Goal: Task Accomplishment & Management: Use online tool/utility

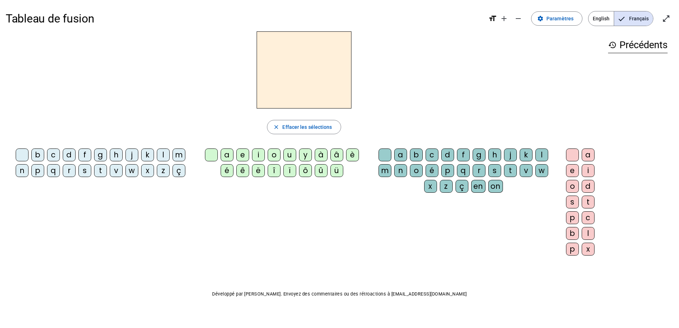
drag, startPoint x: 36, startPoint y: 169, endPoint x: 57, endPoint y: 173, distance: 21.3
click at [40, 170] on div "p" at bounding box center [37, 170] width 13 height 13
click at [287, 154] on div "u" at bounding box center [290, 154] width 13 height 13
click at [480, 170] on div "r" at bounding box center [479, 170] width 13 height 13
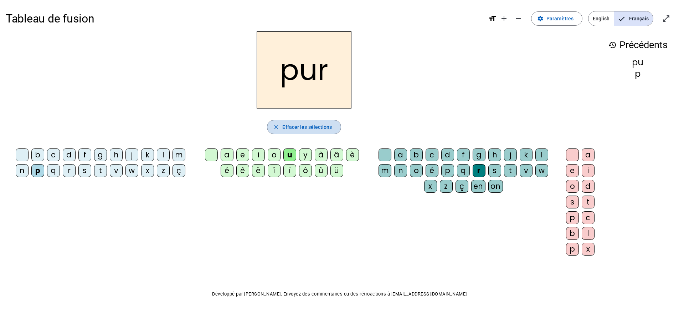
click at [289, 124] on span "Effacer les sélections" at bounding box center [307, 127] width 50 height 9
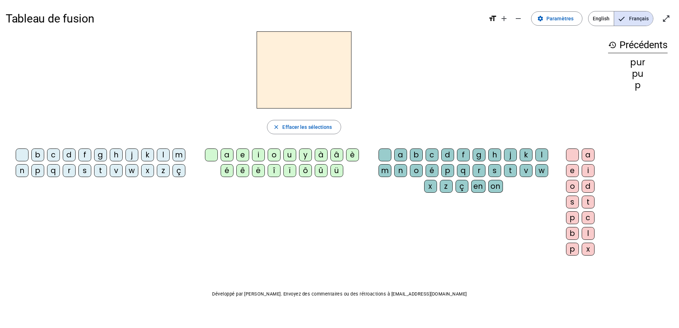
click at [66, 158] on div "d" at bounding box center [69, 154] width 13 height 13
click at [286, 157] on div "u" at bounding box center [290, 154] width 13 height 13
click at [479, 168] on div "r" at bounding box center [479, 170] width 13 height 13
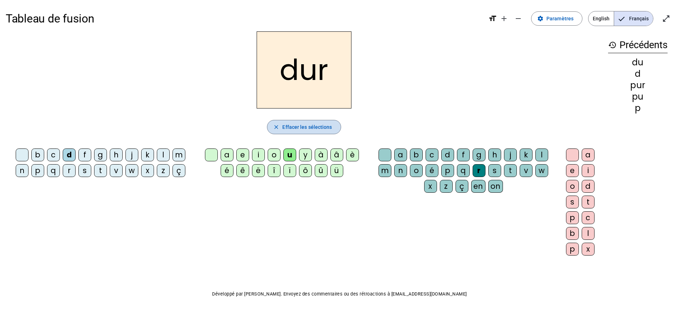
click at [320, 127] on span "Effacer les sélections" at bounding box center [307, 127] width 50 height 9
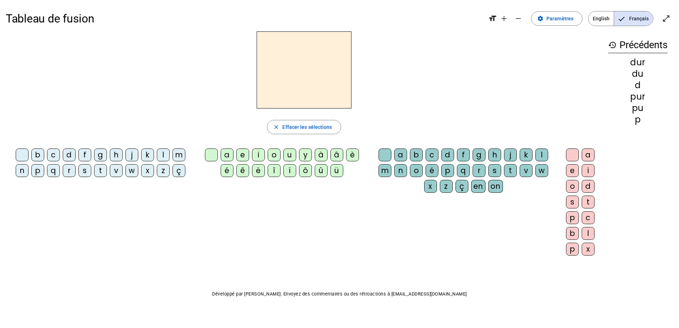
click at [185, 156] on div "m" at bounding box center [179, 154] width 13 height 13
click at [286, 156] on div "u" at bounding box center [290, 154] width 13 height 13
click at [477, 170] on div "r" at bounding box center [479, 170] width 13 height 13
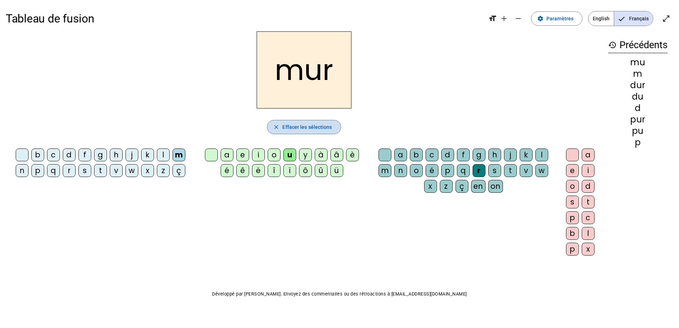
click at [277, 128] on mat-icon "close" at bounding box center [276, 127] width 6 height 6
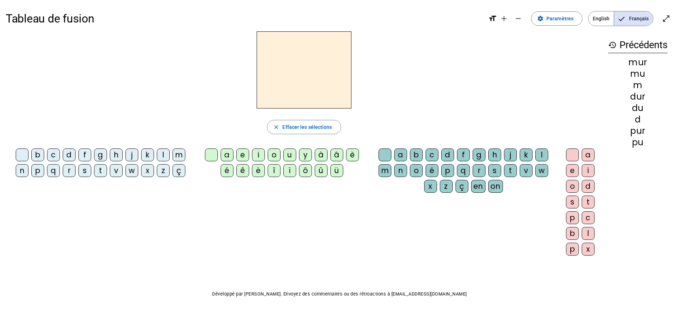
click at [85, 170] on div "s" at bounding box center [84, 170] width 13 height 13
click at [289, 156] on div "u" at bounding box center [290, 154] width 13 height 13
click at [479, 168] on div "r" at bounding box center [479, 170] width 13 height 13
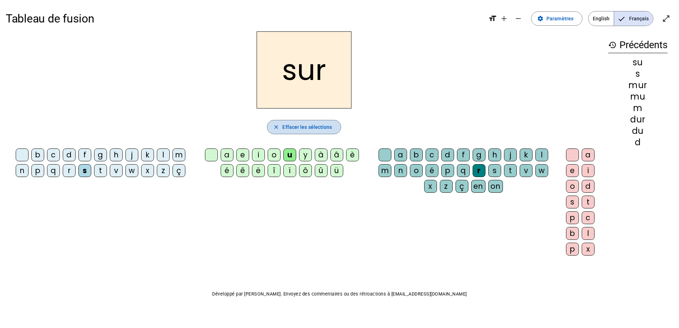
click at [325, 129] on span "Effacer les sélections" at bounding box center [307, 127] width 50 height 9
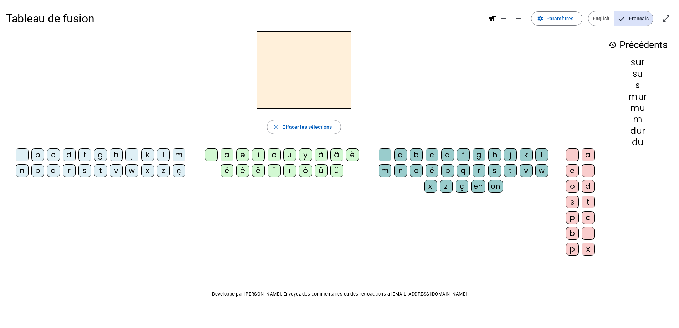
click at [87, 171] on div "s" at bounding box center [84, 170] width 13 height 13
click at [287, 155] on div "u" at bounding box center [290, 154] width 13 height 13
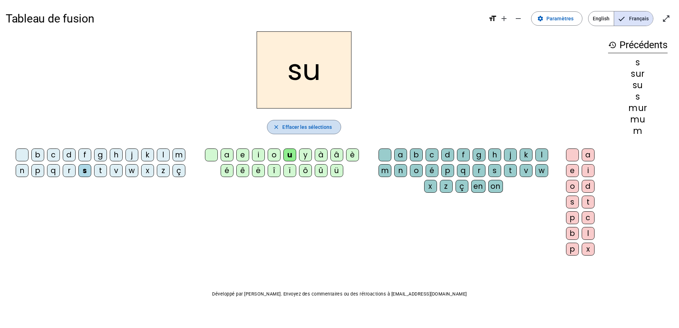
click at [304, 131] on span "Effacer les sélections" at bounding box center [307, 127] width 50 height 9
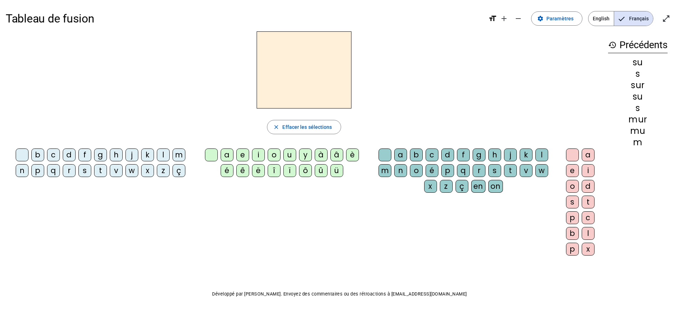
click at [39, 153] on div "b" at bounding box center [37, 154] width 13 height 13
click at [285, 155] on div "u" at bounding box center [290, 154] width 13 height 13
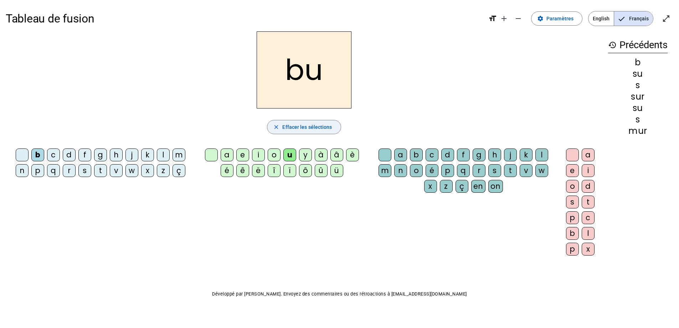
click at [303, 127] on span "Effacer les sélections" at bounding box center [307, 127] width 50 height 9
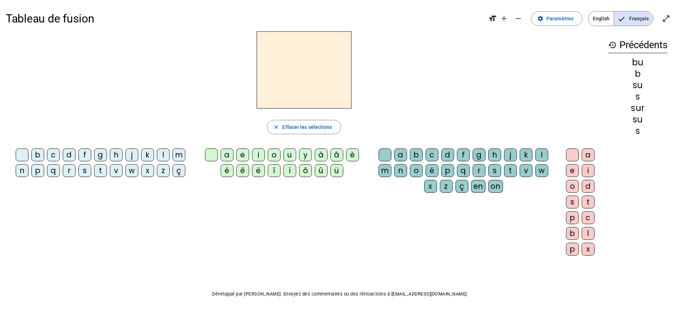
click at [114, 173] on div "v" at bounding box center [116, 170] width 13 height 13
drag, startPoint x: 258, startPoint y: 196, endPoint x: 327, endPoint y: 179, distance: 71.7
click at [278, 187] on div "b c d f g h j k l m n p q r s t v w x z ç a e i o u y à â è é ê ë î ï ô û ü a b…" at bounding box center [304, 203] width 597 height 116
click at [287, 154] on div "u" at bounding box center [290, 154] width 13 height 13
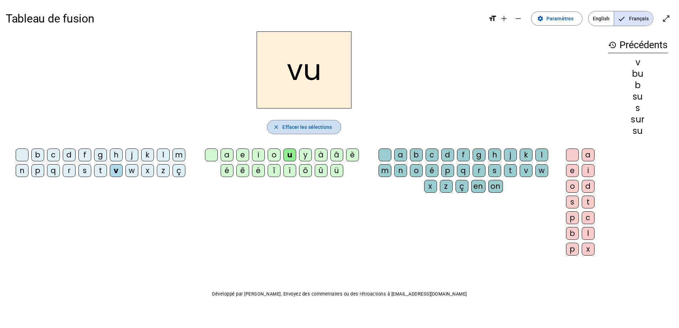
click at [303, 126] on span "Effacer les sélections" at bounding box center [307, 127] width 50 height 9
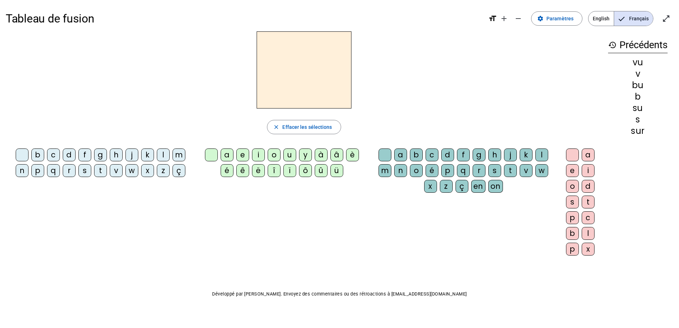
click at [122, 172] on div "v" at bounding box center [116, 170] width 13 height 13
click at [225, 153] on div "a" at bounding box center [227, 154] width 13 height 13
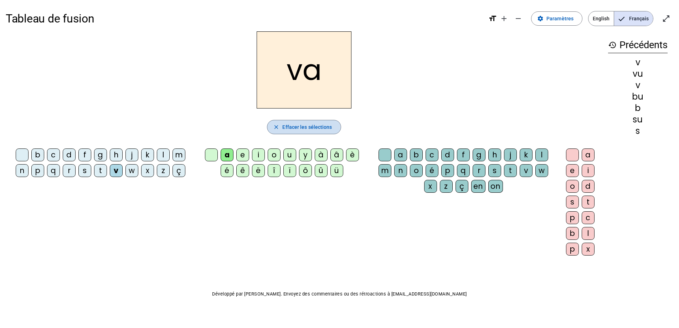
click at [284, 128] on span "Effacer les sélections" at bounding box center [307, 127] width 50 height 9
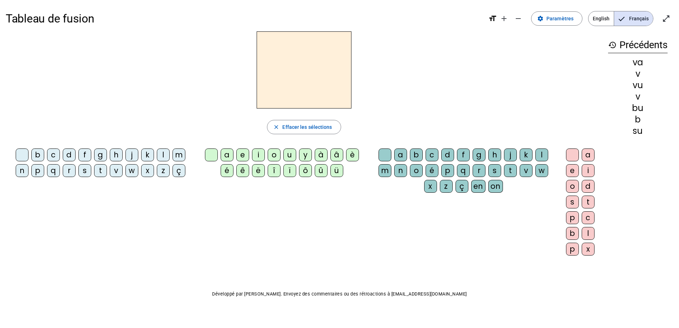
drag, startPoint x: 163, startPoint y: 150, endPoint x: 164, endPoint y: 154, distance: 4.0
click at [163, 153] on div "l" at bounding box center [163, 154] width 13 height 13
click at [226, 156] on div "a" at bounding box center [227, 154] width 13 height 13
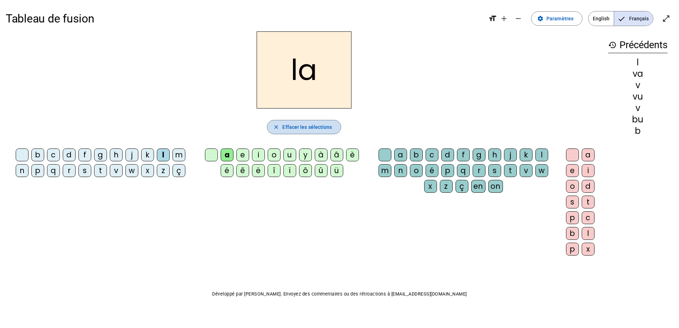
click at [299, 122] on span "button" at bounding box center [303, 126] width 73 height 17
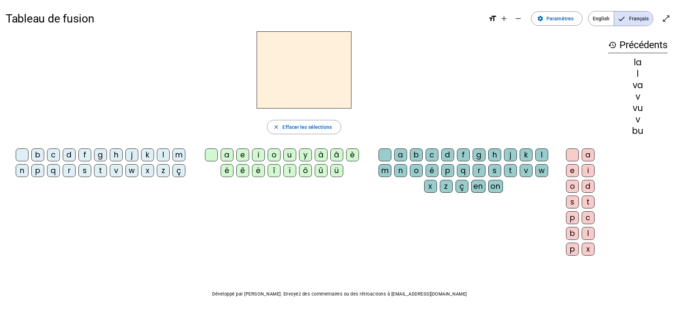
click at [180, 152] on div "m" at bounding box center [179, 154] width 13 height 13
drag, startPoint x: 224, startPoint y: 152, endPoint x: 231, endPoint y: 152, distance: 6.8
click at [225, 152] on div "a" at bounding box center [227, 154] width 13 height 13
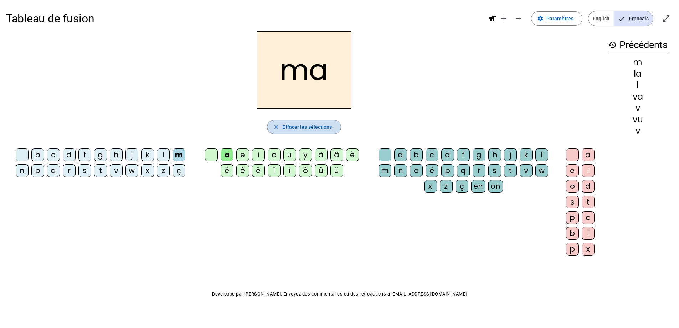
click at [289, 122] on span "button" at bounding box center [303, 126] width 73 height 17
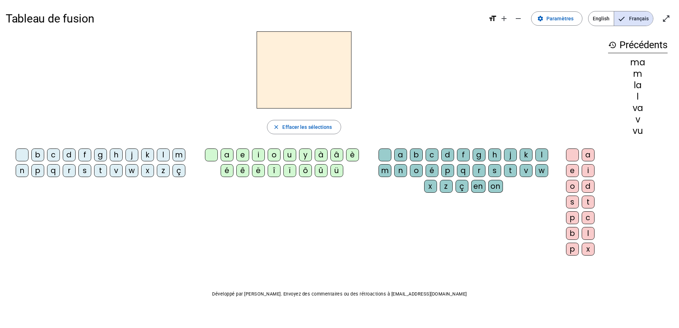
click at [177, 151] on div "m" at bounding box center [179, 154] width 13 height 13
click at [241, 150] on div "e" at bounding box center [242, 154] width 13 height 13
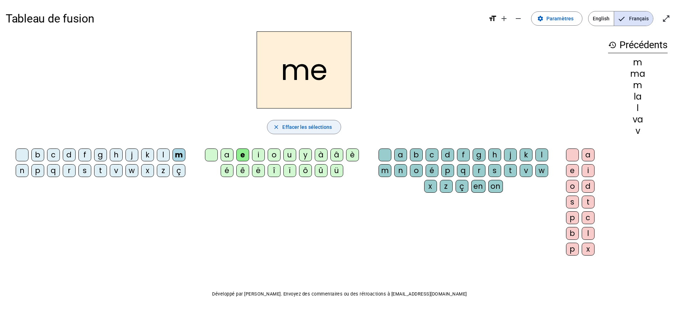
click at [300, 125] on span "Effacer les sélections" at bounding box center [307, 127] width 50 height 9
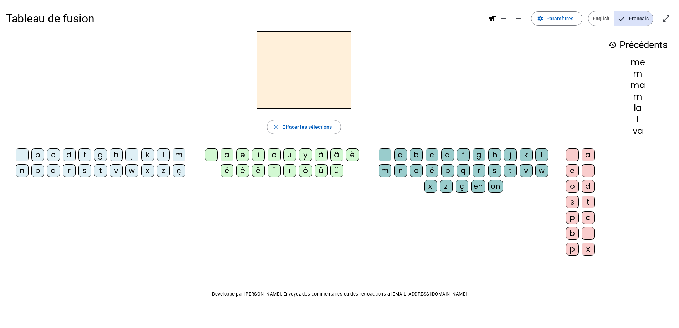
drag, startPoint x: 87, startPoint y: 169, endPoint x: 92, endPoint y: 170, distance: 5.0
click at [89, 170] on div "s" at bounding box center [84, 170] width 13 height 13
click at [240, 154] on div "e" at bounding box center [242, 154] width 13 height 13
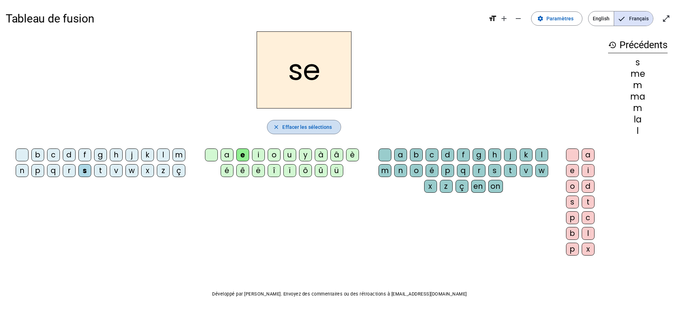
drag, startPoint x: 287, startPoint y: 126, endPoint x: 221, endPoint y: 144, distance: 68.3
click at [276, 127] on button "close Effacer les sélections" at bounding box center [304, 127] width 74 height 14
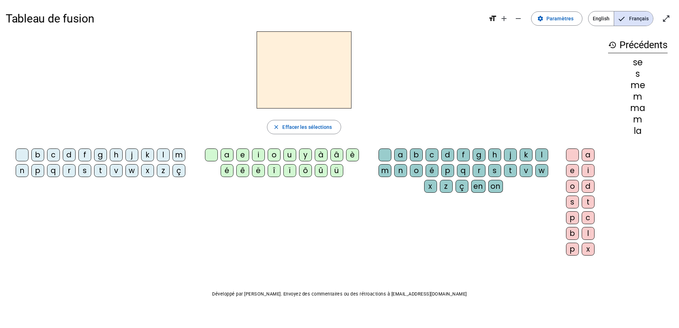
click at [161, 149] on div "l" at bounding box center [163, 154] width 13 height 13
click at [237, 158] on div "e" at bounding box center [242, 154] width 13 height 13
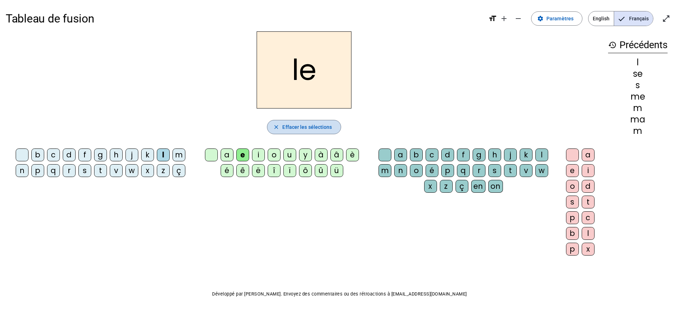
click at [302, 125] on span "Effacer les sélections" at bounding box center [307, 127] width 50 height 9
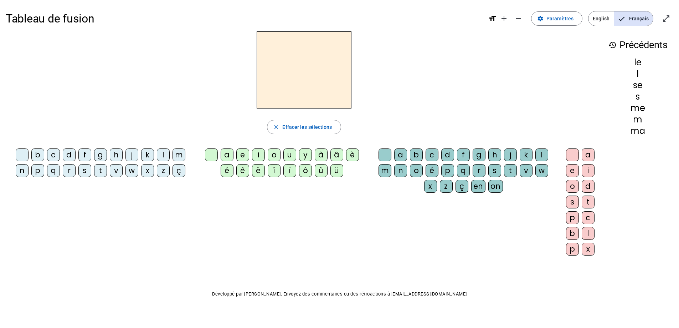
drag, startPoint x: 22, startPoint y: 172, endPoint x: 44, endPoint y: 171, distance: 21.8
click at [24, 172] on div "n" at bounding box center [22, 170] width 13 height 13
click at [241, 155] on div "e" at bounding box center [242, 154] width 13 height 13
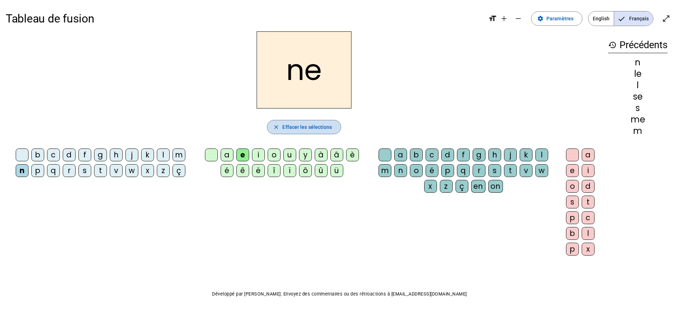
click at [283, 131] on span "Effacer les sélections" at bounding box center [307, 127] width 50 height 9
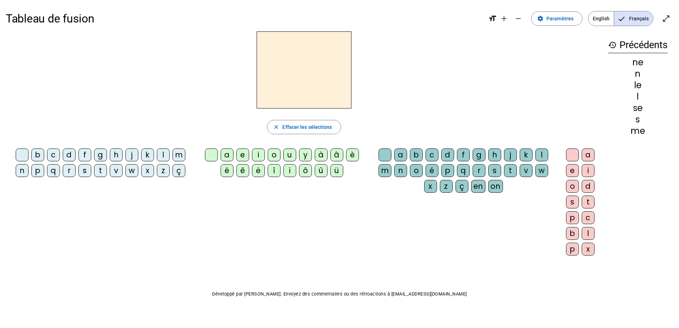
click at [27, 170] on div "n" at bounding box center [22, 170] width 13 height 13
click at [262, 153] on div "i" at bounding box center [258, 154] width 13 height 13
click at [294, 128] on span "Effacer les sélections" at bounding box center [307, 127] width 50 height 9
click at [82, 169] on div "s" at bounding box center [84, 170] width 13 height 13
click at [260, 154] on div "i" at bounding box center [258, 154] width 13 height 13
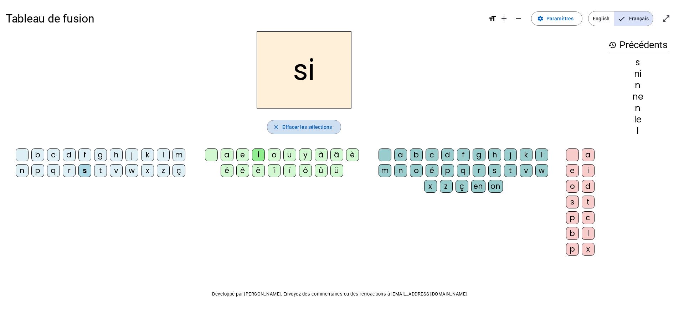
click at [290, 121] on span "button" at bounding box center [303, 126] width 73 height 17
click at [114, 154] on div "h" at bounding box center [116, 154] width 13 height 13
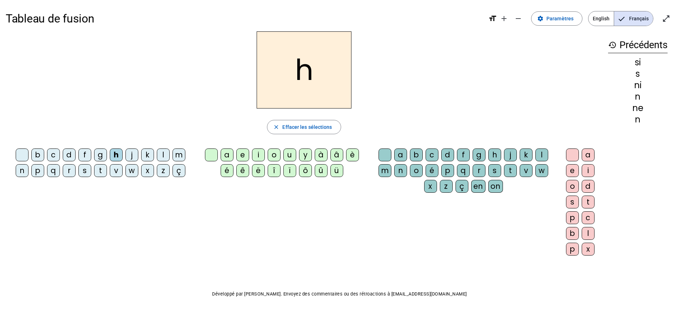
click at [256, 153] on div "i" at bounding box center [258, 154] width 13 height 13
